Goal: Obtain resource: Download file/media

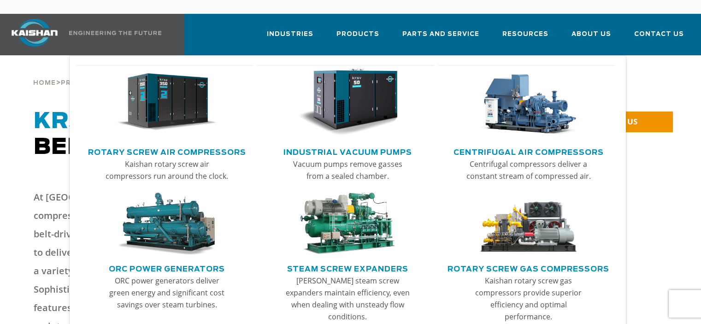
click at [175, 91] on img "Main menu" at bounding box center [167, 102] width 100 height 67
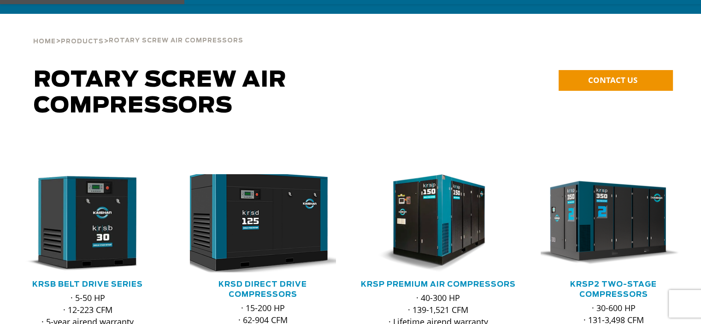
scroll to position [138, 0]
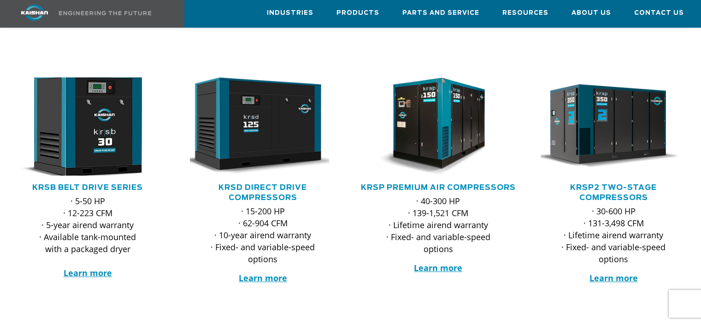
click at [96, 138] on img at bounding box center [80, 126] width 160 height 108
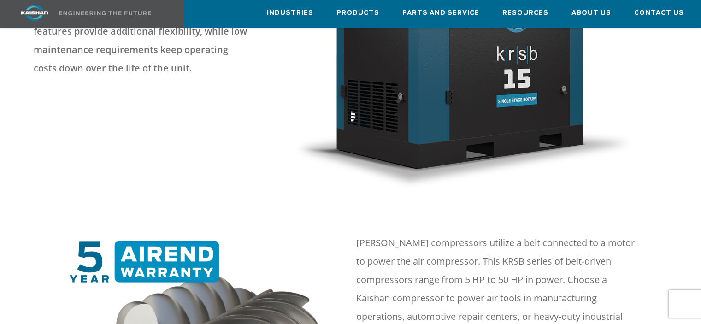
scroll to position [369, 0]
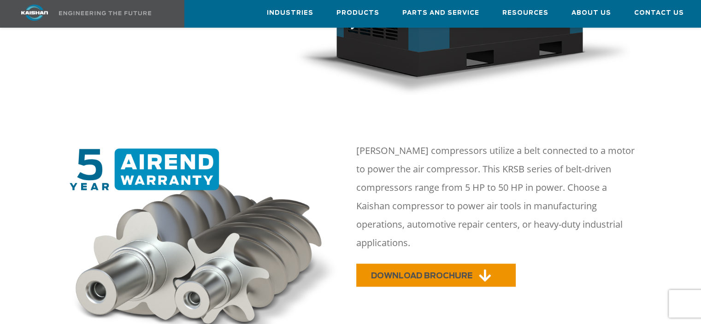
click at [412, 272] on span "DOWNLOAD BROCHURE" at bounding box center [421, 276] width 101 height 8
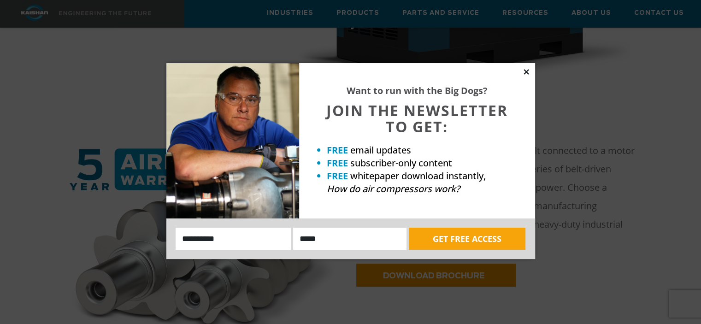
click at [525, 71] on icon at bounding box center [526, 71] width 5 height 5
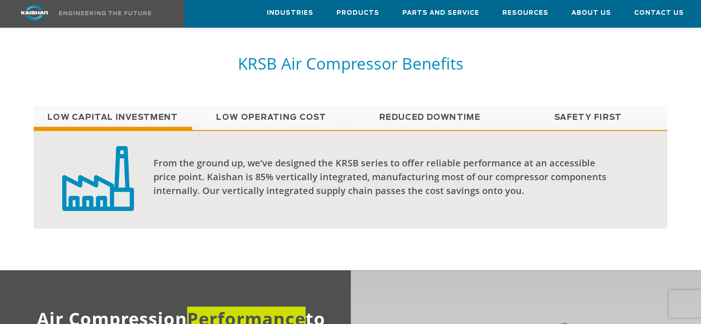
scroll to position [784, 0]
